Goal: Task Accomplishment & Management: Use online tool/utility

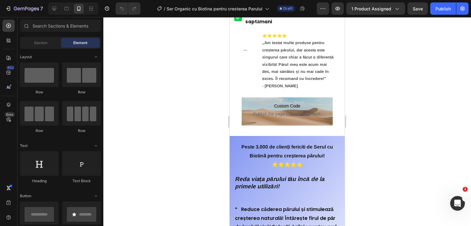
scroll to position [405, 0]
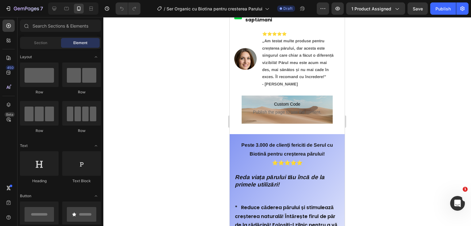
drag, startPoint x: 341, startPoint y: 46, endPoint x: 580, endPoint y: 112, distance: 247.4
click at [286, 103] on p "Custom Code Publish the page to see the content." at bounding box center [287, 108] width 91 height 25
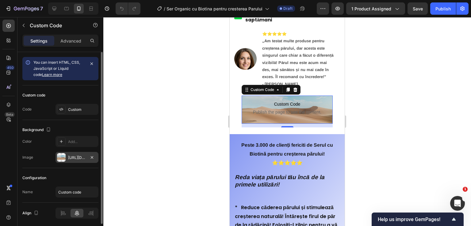
click at [76, 159] on div "[URL][DOMAIN_NAME]" at bounding box center [77, 158] width 18 height 6
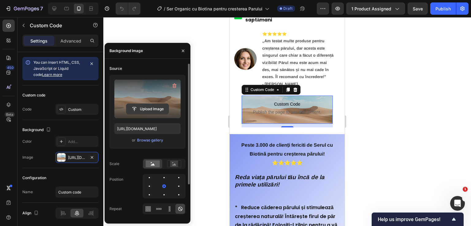
click at [142, 108] on input "file" at bounding box center [147, 109] width 42 height 10
type input "C:\fakepath\lib_1872121090322369_4d185ddbb8c6e32cb437d1f54f4814d5d43c45ba (2).a…"
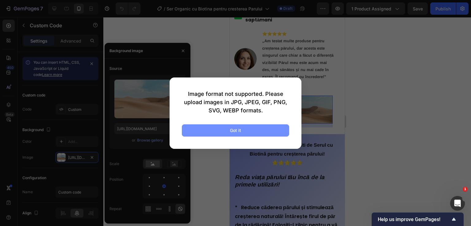
click at [212, 125] on button "Got it" at bounding box center [235, 131] width 107 height 12
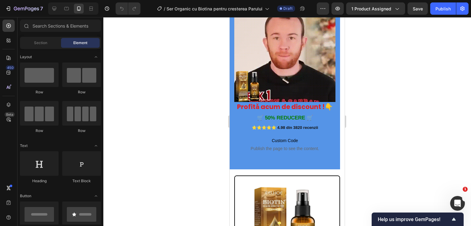
scroll to position [0, 0]
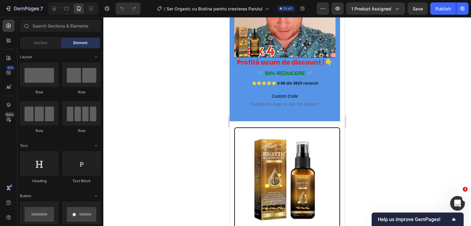
drag, startPoint x: 343, startPoint y: 38, endPoint x: 576, endPoint y: 68, distance: 234.5
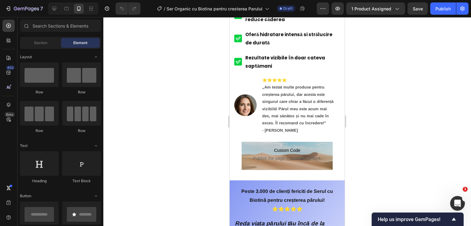
scroll to position [375, 0]
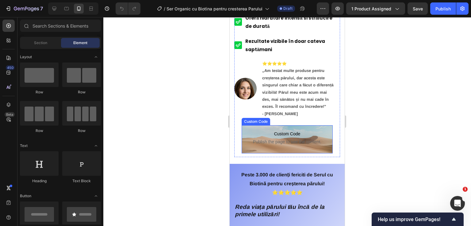
click at [293, 139] on span "Publish the page to see the content." at bounding box center [287, 142] width 91 height 6
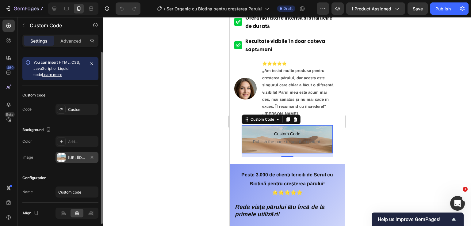
click at [76, 156] on div "[URL][DOMAIN_NAME]" at bounding box center [77, 158] width 18 height 6
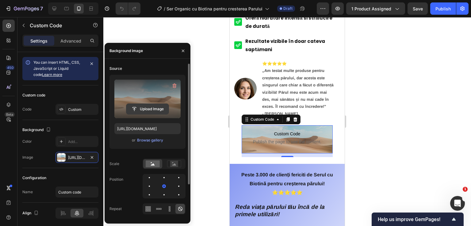
click at [136, 108] on input "file" at bounding box center [147, 109] width 42 height 10
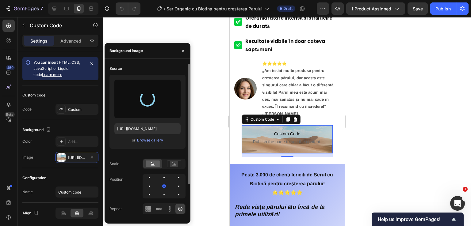
type input "[URL][DOMAIN_NAME]"
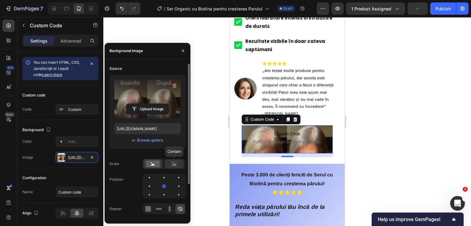
click at [174, 165] on icon at bounding box center [174, 165] width 4 height 2
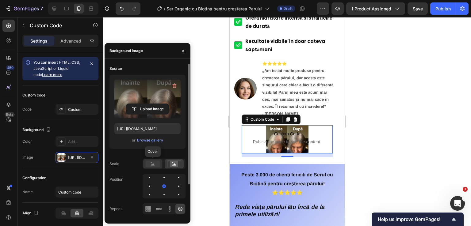
click at [155, 168] on div at bounding box center [152, 164] width 19 height 9
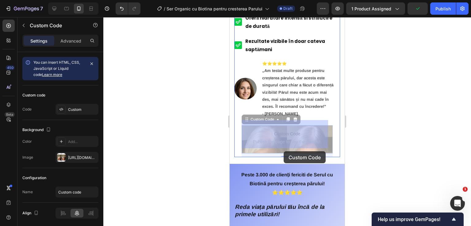
drag, startPoint x: 283, startPoint y: 147, endPoint x: 284, endPoint y: 151, distance: 4.6
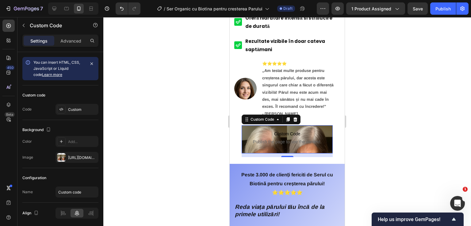
click at [313, 139] on span "Publish the page to see the content." at bounding box center [287, 142] width 91 height 6
click at [288, 130] on span "Custom Code" at bounding box center [287, 133] width 91 height 7
click at [337, 118] on div "Image Revitalizează scalpul și stimulează creșterea a părului. Întăreste firul …" at bounding box center [287, 7] width 115 height 314
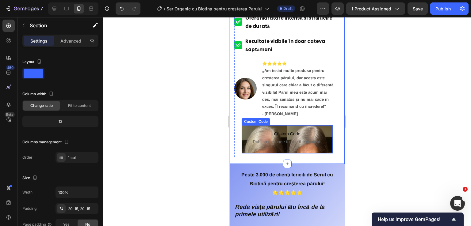
click at [299, 144] on p "Custom Code Publish the page to see the content." at bounding box center [287, 137] width 91 height 25
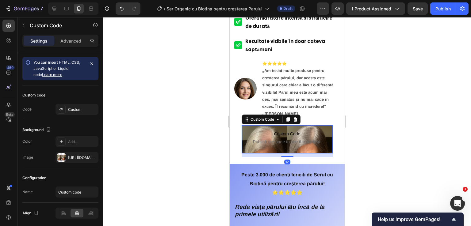
click at [291, 139] on span "Publish the page to see the content." at bounding box center [287, 142] width 91 height 6
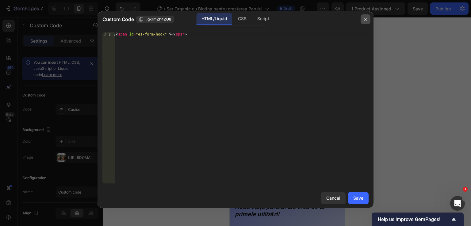
click at [364, 21] on icon "button" at bounding box center [365, 18] width 3 height 3
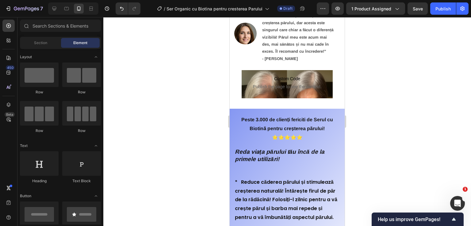
scroll to position [424, 0]
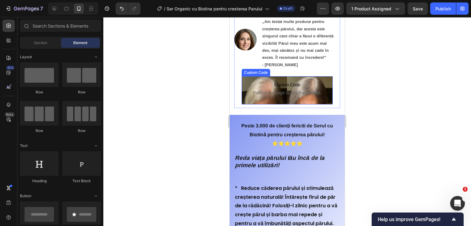
click at [307, 81] on span "Custom Code" at bounding box center [287, 84] width 91 height 7
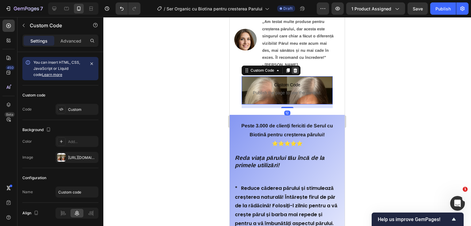
click at [297, 69] on div at bounding box center [295, 70] width 7 height 7
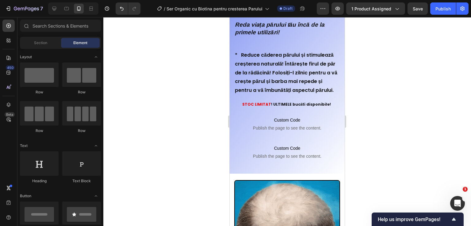
scroll to position [523, 0]
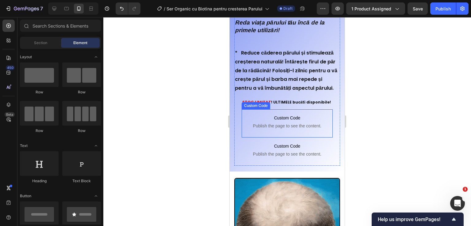
click at [296, 129] on span "Publish the page to see the content." at bounding box center [287, 126] width 91 height 6
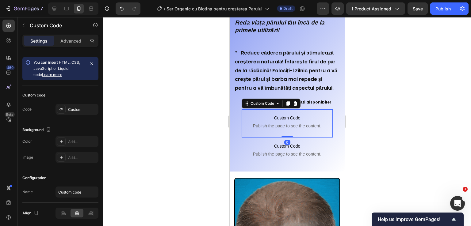
click at [296, 129] on span "Publish the page to see the content." at bounding box center [287, 126] width 91 height 6
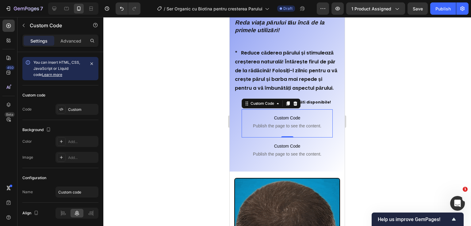
click at [292, 129] on span "Publish the page to see the content." at bounding box center [287, 126] width 91 height 6
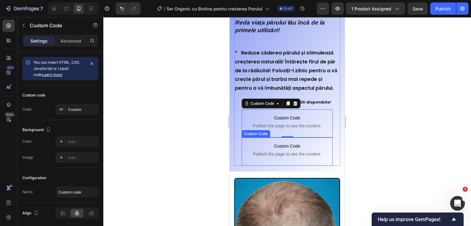
click at [287, 150] on span "Custom Code" at bounding box center [287, 146] width 91 height 7
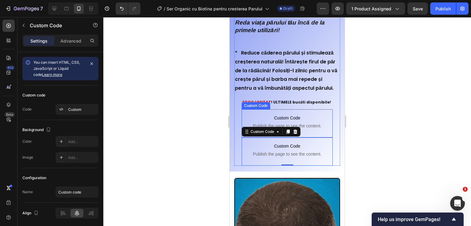
click at [288, 129] on span "Publish the page to see the content." at bounding box center [287, 126] width 91 height 6
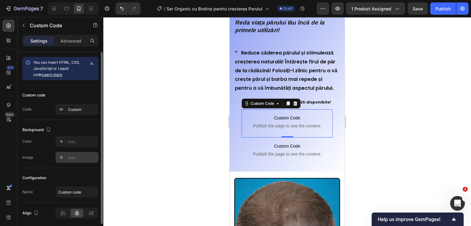
click at [71, 157] on div "Add..." at bounding box center [82, 158] width 29 height 6
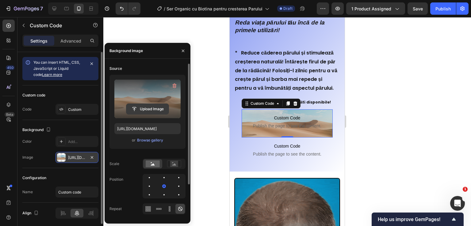
click at [141, 110] on input "file" at bounding box center [147, 109] width 42 height 10
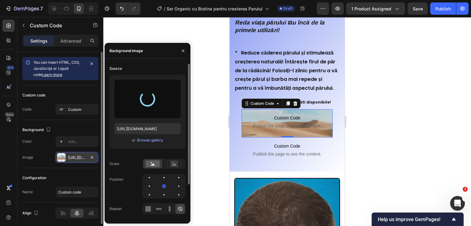
type input "[URL][DOMAIN_NAME]"
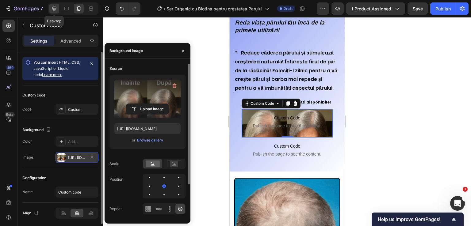
click at [55, 10] on icon at bounding box center [54, 9] width 4 height 4
